Goal: Find specific page/section: Find specific page/section

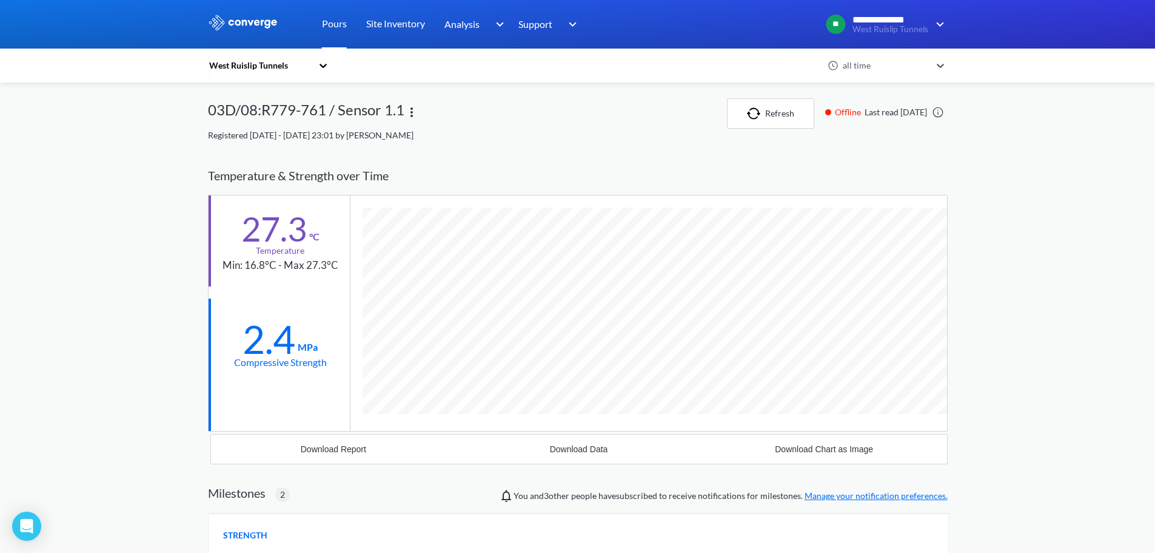
click at [334, 28] on link "Pours" at bounding box center [334, 24] width 25 height 49
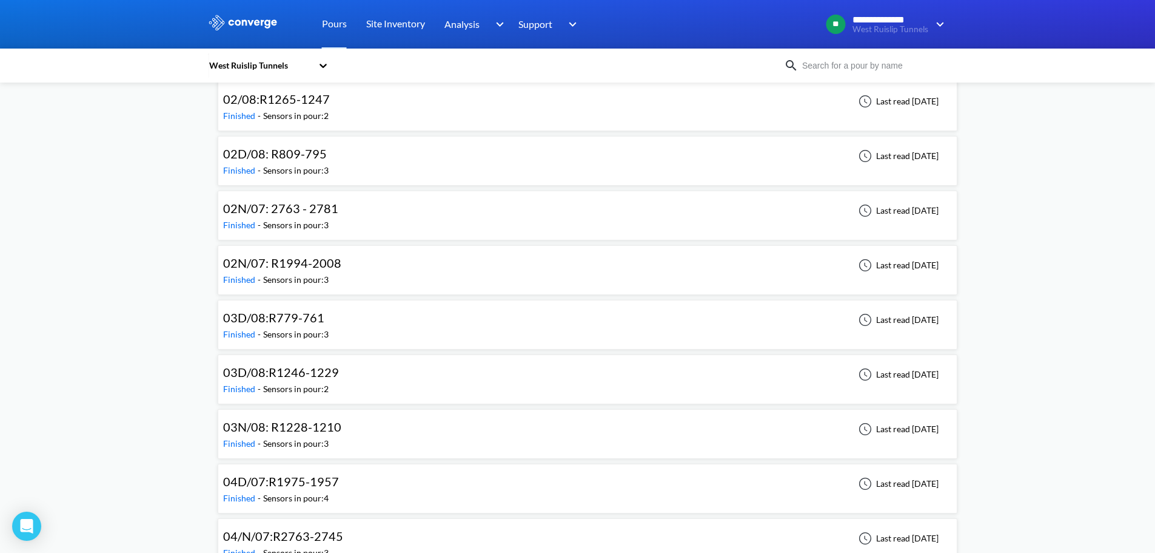
scroll to position [1092, 0]
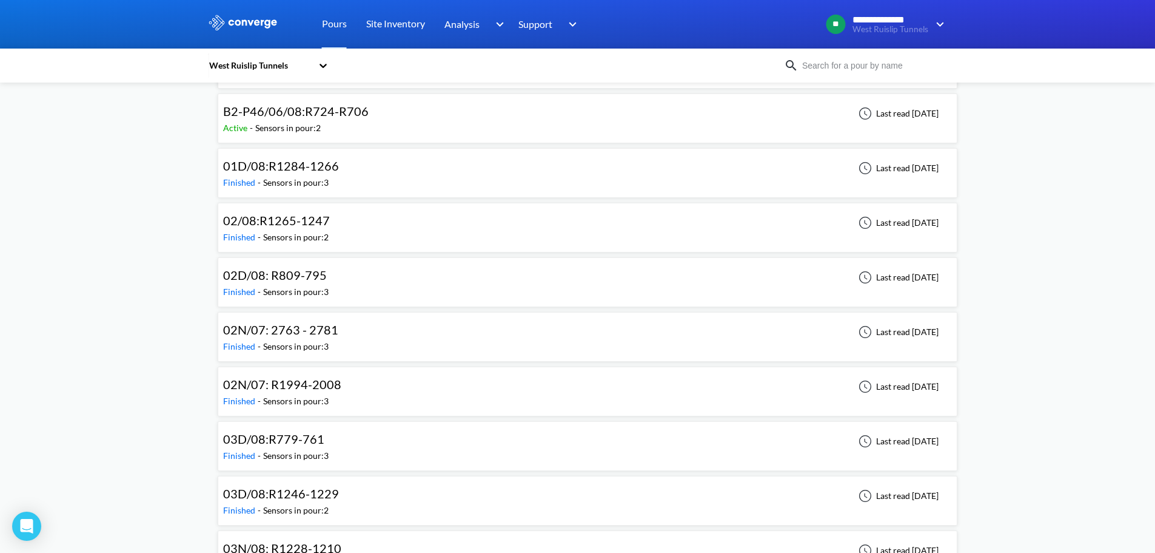
click at [358, 288] on div "02D/08: R809-795 Finished - Sensors in pour: 3 Last read [DATE]" at bounding box center [587, 282] width 729 height 39
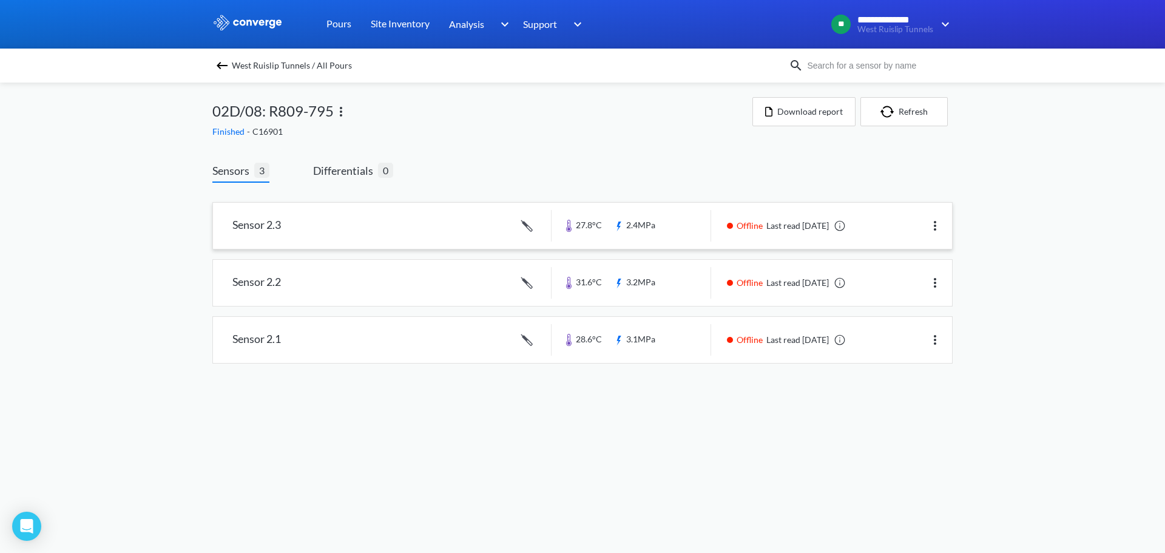
click at [664, 232] on link at bounding box center [582, 226] width 739 height 46
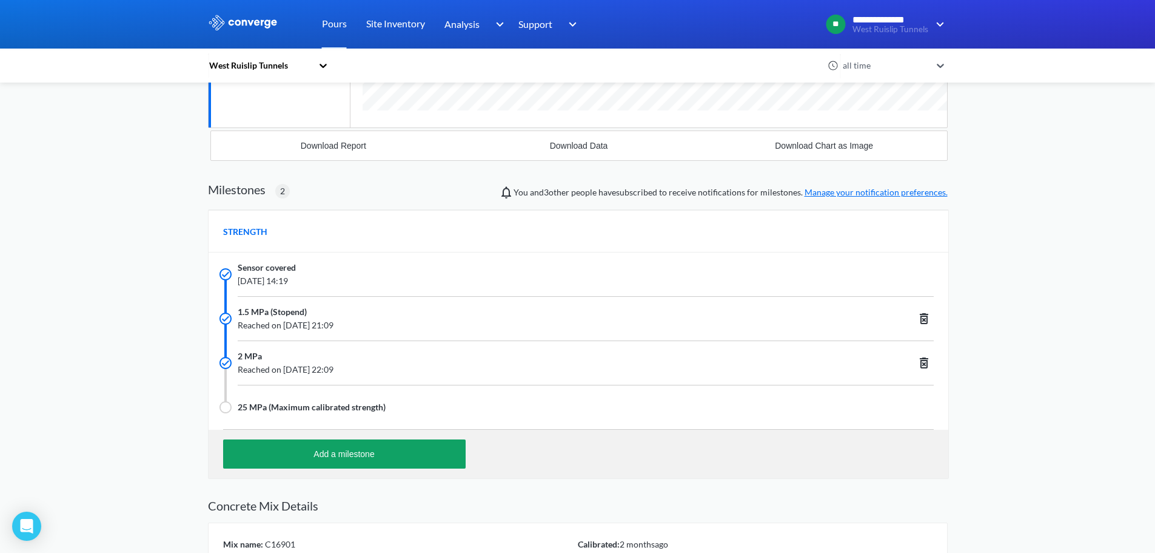
scroll to position [864, 740]
click at [107, 177] on div "**********" at bounding box center [577, 183] width 1155 height 972
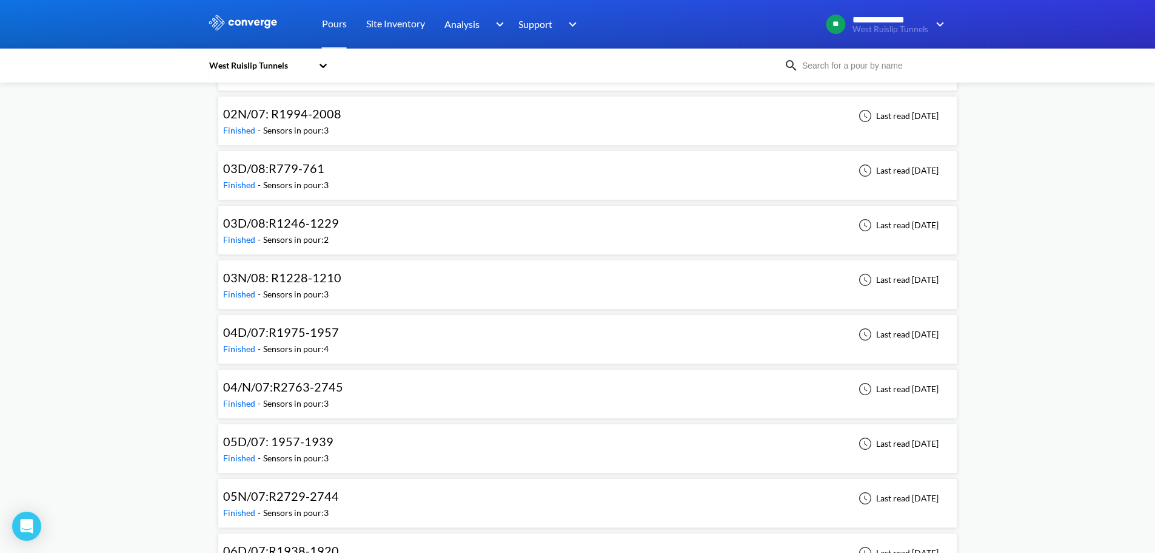
scroll to position [1213, 0]
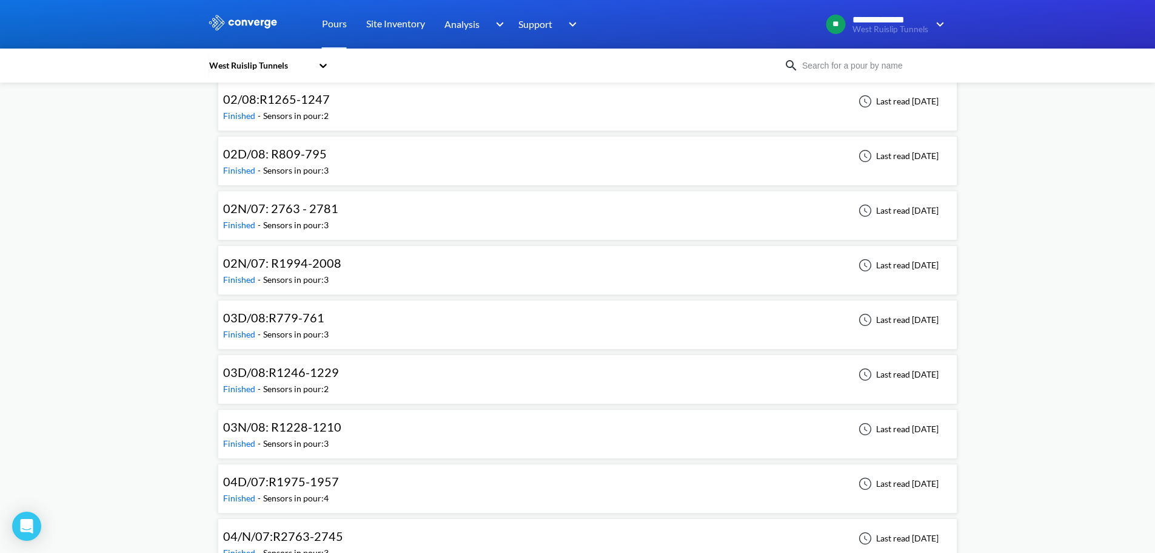
click at [864, 67] on input at bounding box center [872, 65] width 147 height 13
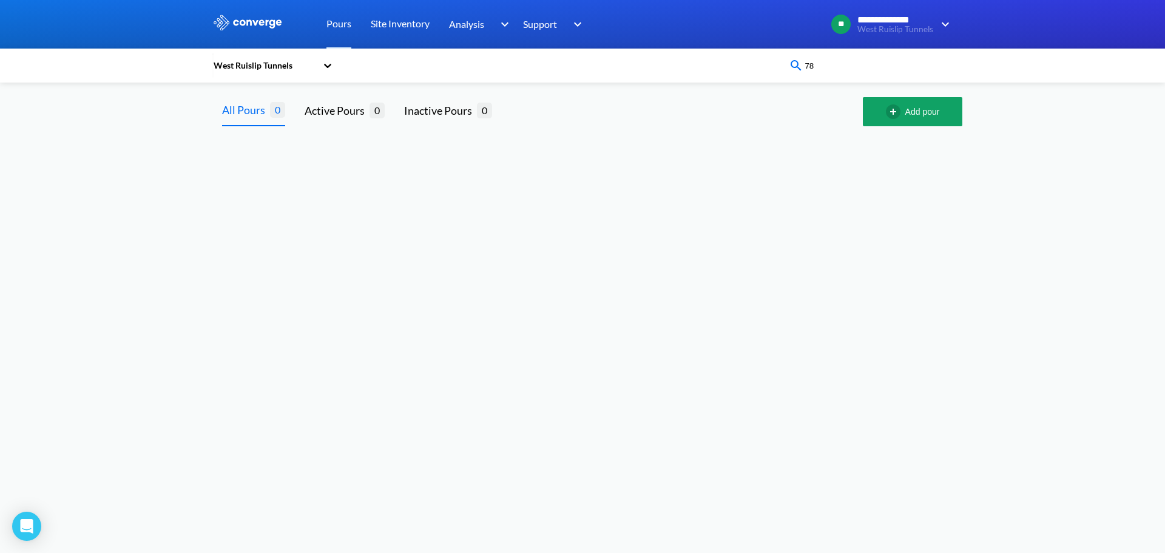
type input "7"
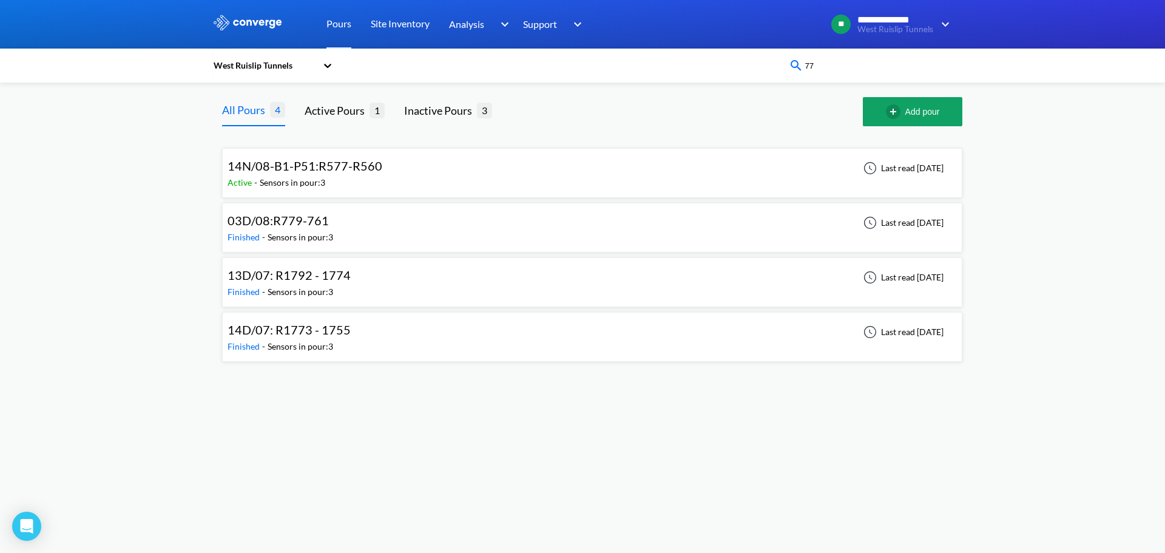
type input "7"
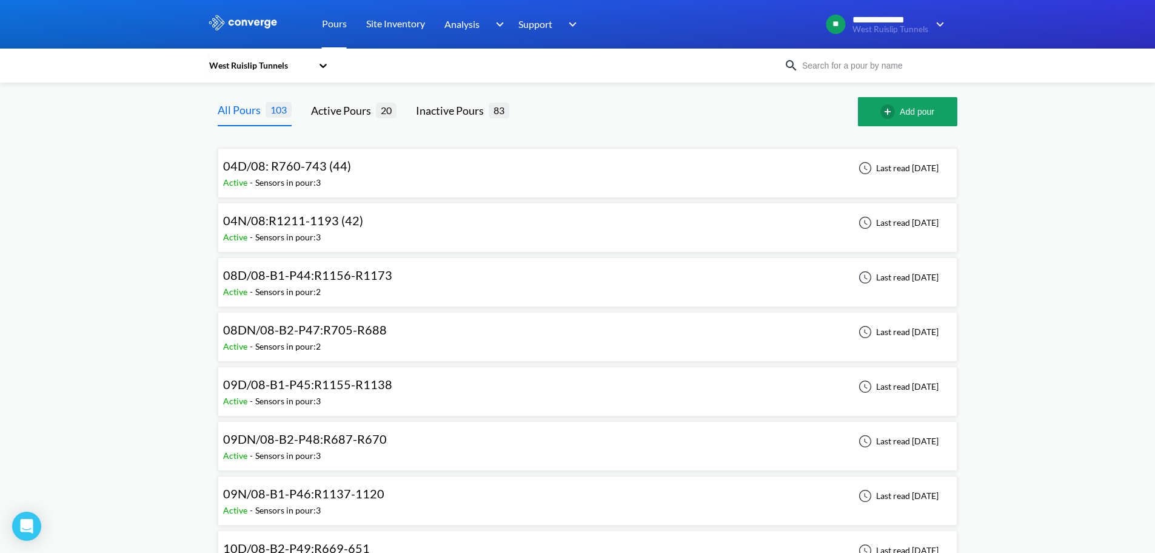
click at [342, 27] on link "Pours" at bounding box center [334, 24] width 25 height 49
click at [277, 63] on div "West Ruislip Tunnels" at bounding box center [260, 65] width 104 height 13
click at [423, 75] on div "West Ruislip Tunnels" at bounding box center [496, 66] width 576 height 28
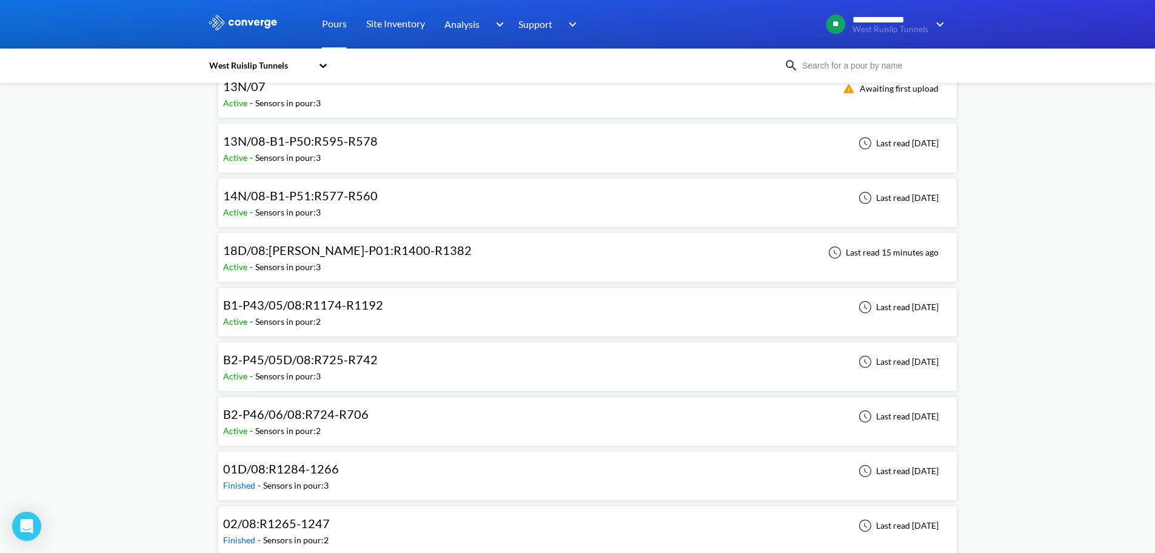
scroll to position [789, 0]
click at [397, 249] on span "18D/08:[PERSON_NAME]-P01:R1400-R1382" at bounding box center [347, 250] width 249 height 15
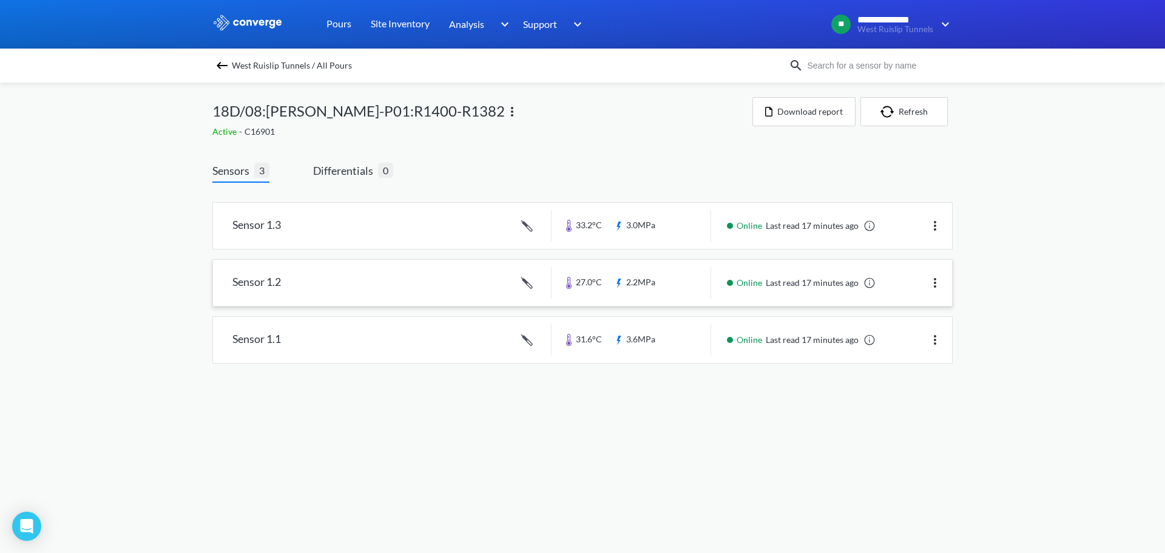
click at [289, 295] on link at bounding box center [582, 283] width 739 height 46
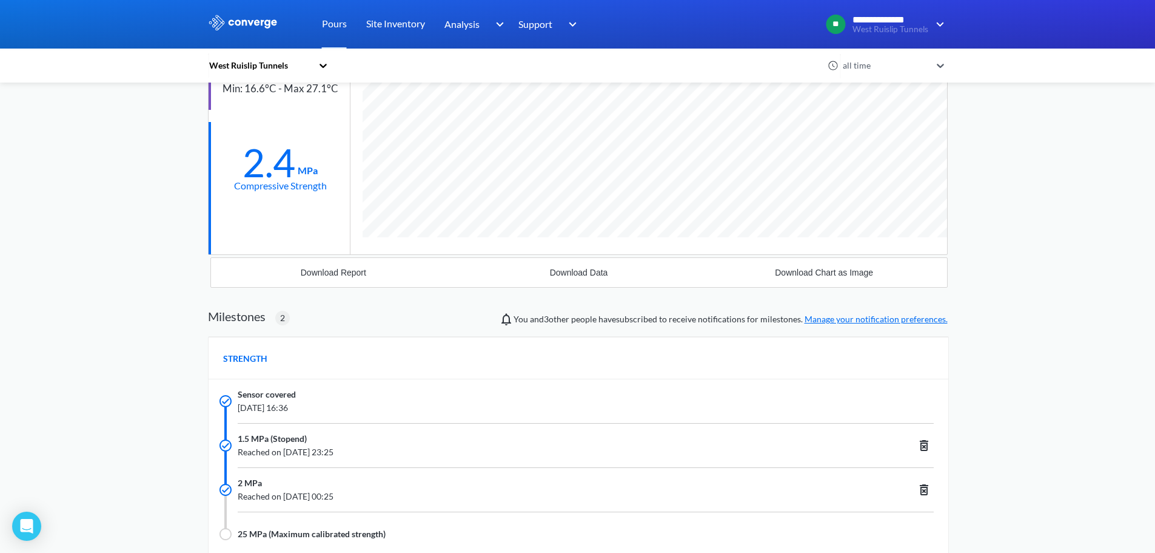
scroll to position [177, 0]
